Goal: Information Seeking & Learning: Learn about a topic

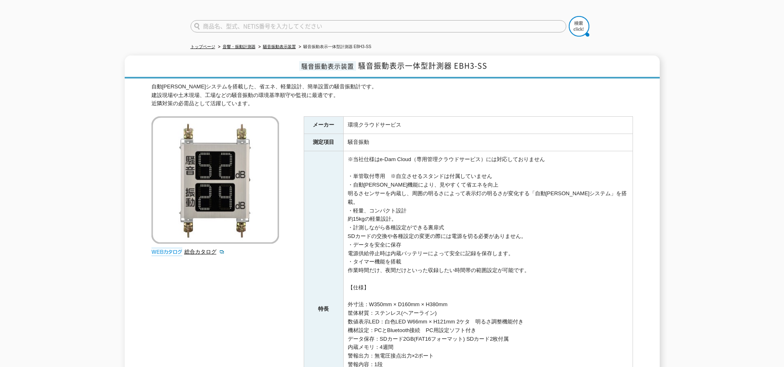
scroll to position [274, 0]
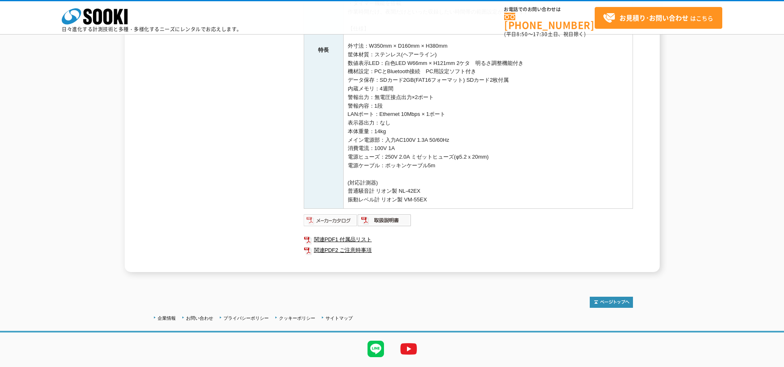
click at [322, 214] on img at bounding box center [331, 220] width 54 height 13
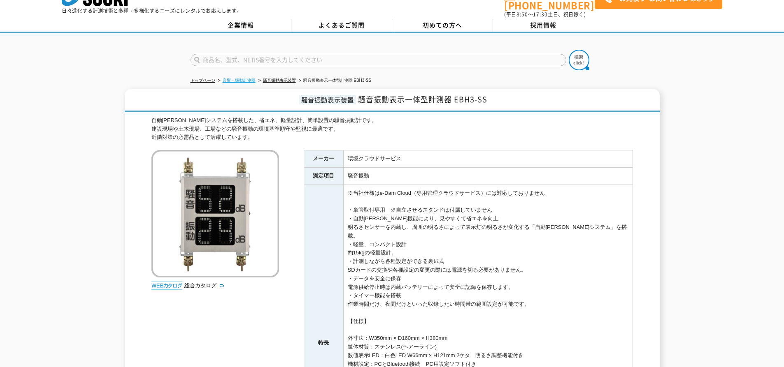
scroll to position [0, 0]
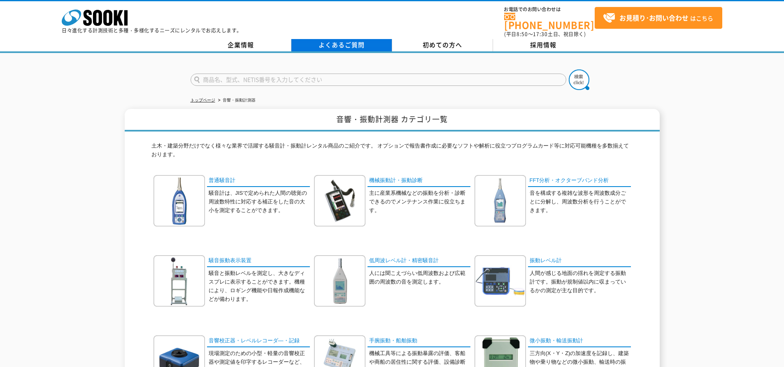
click at [309, 39] on link "よくあるご質問" at bounding box center [341, 45] width 101 height 12
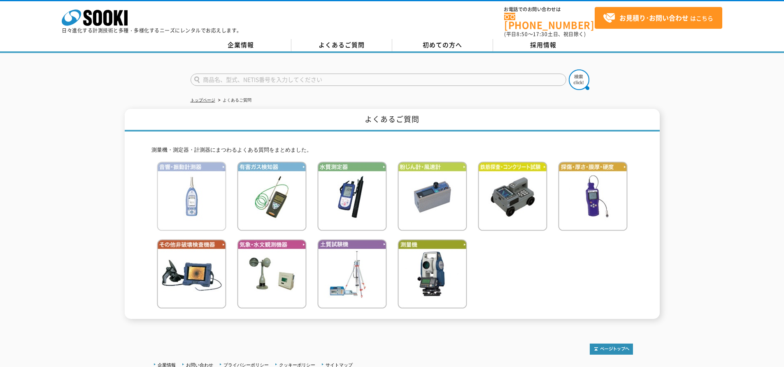
click at [169, 189] on img at bounding box center [192, 197] width 70 height 70
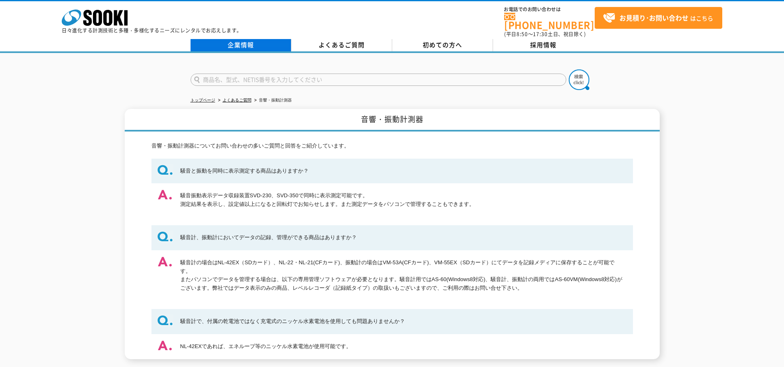
click at [251, 39] on link "企業情報" at bounding box center [240, 45] width 101 height 12
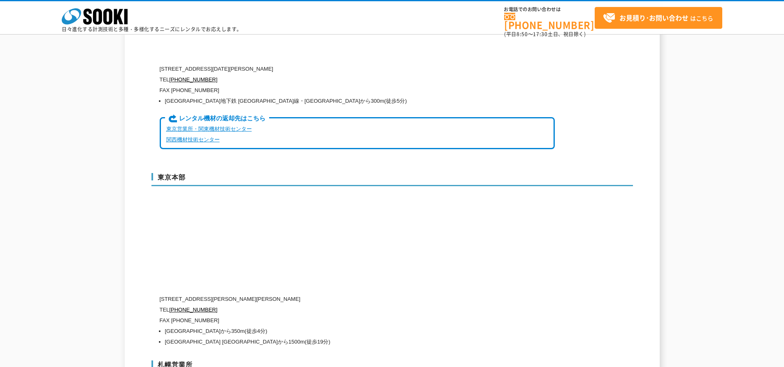
scroll to position [2196, 0]
